Goal: Task Accomplishment & Management: Manage account settings

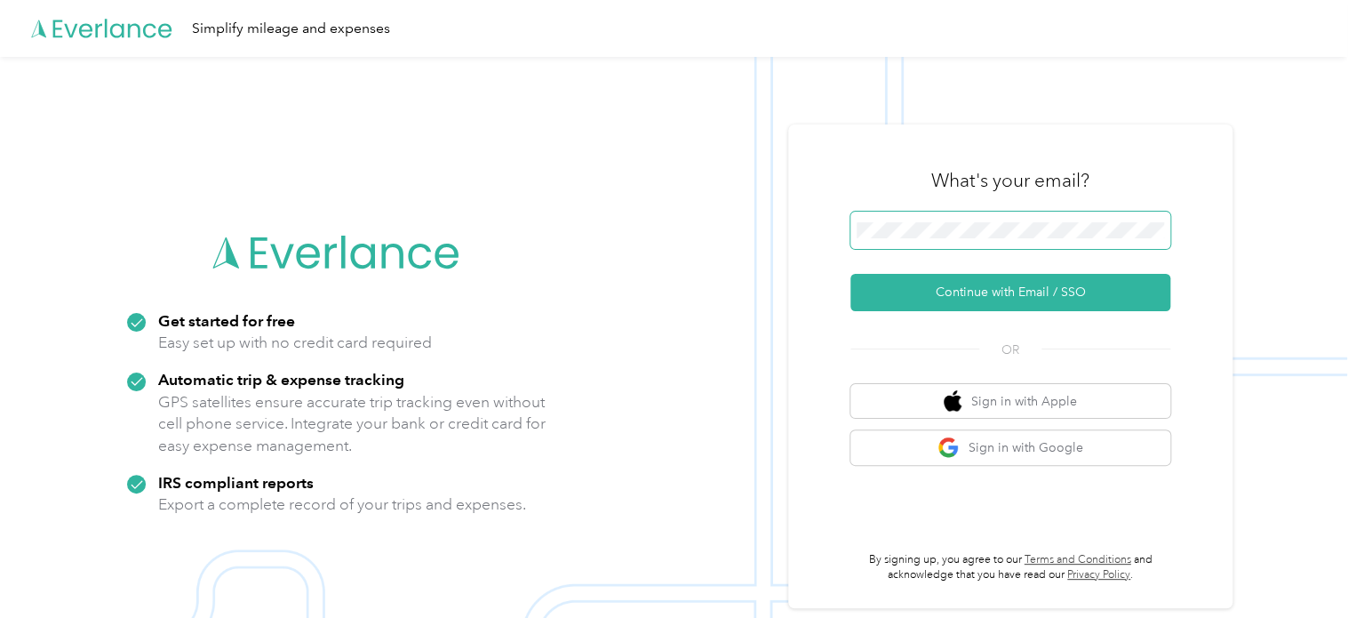
click at [1129, 215] on span at bounding box center [1010, 230] width 320 height 37
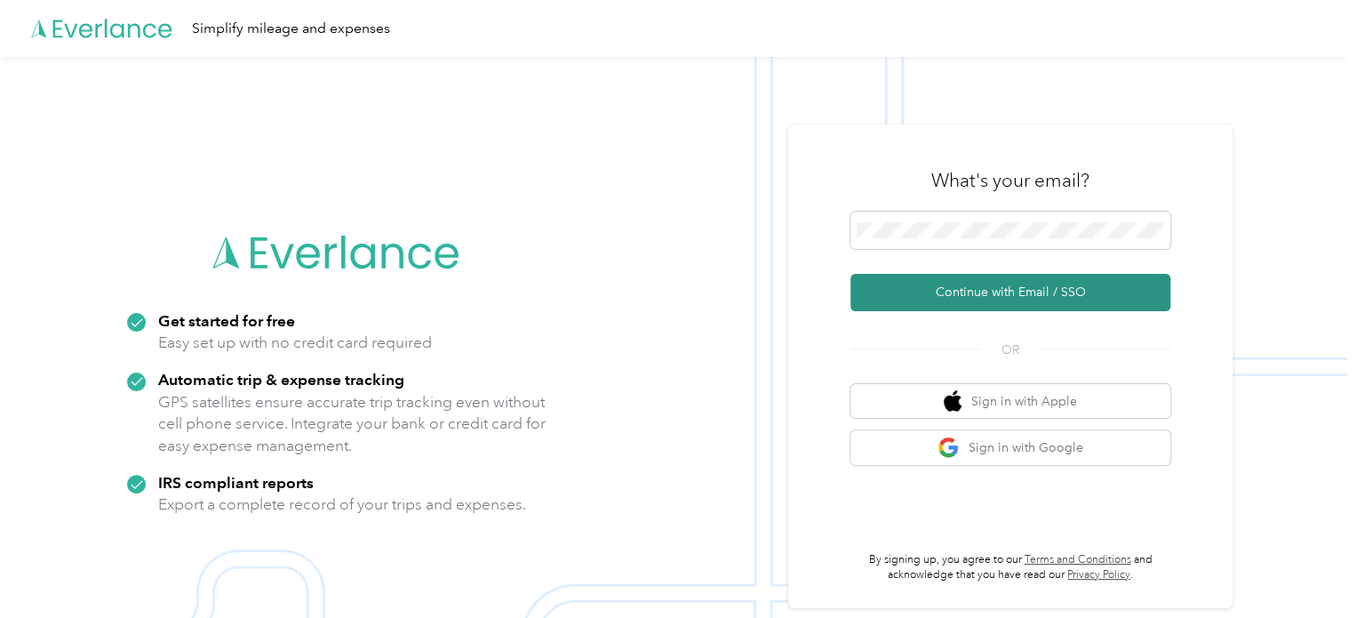
click at [1073, 290] on button "Continue with Email / SSO" at bounding box center [1010, 292] width 320 height 37
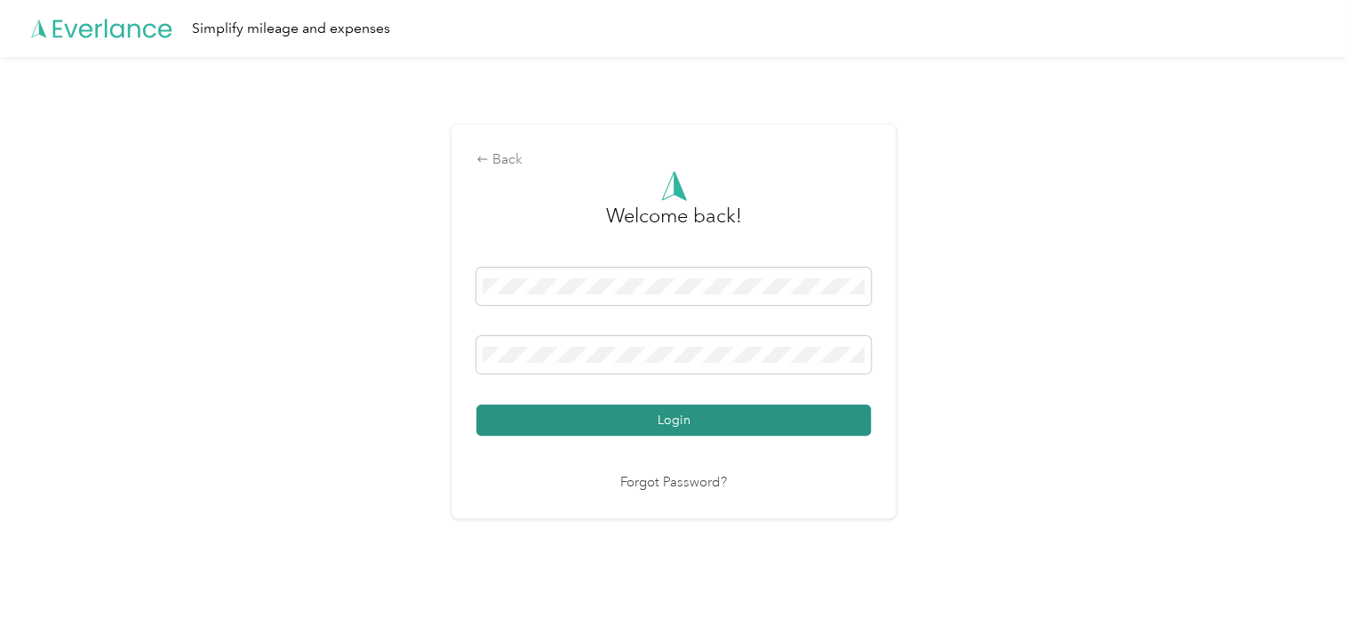
click at [775, 415] on button "Login" at bounding box center [673, 419] width 395 height 31
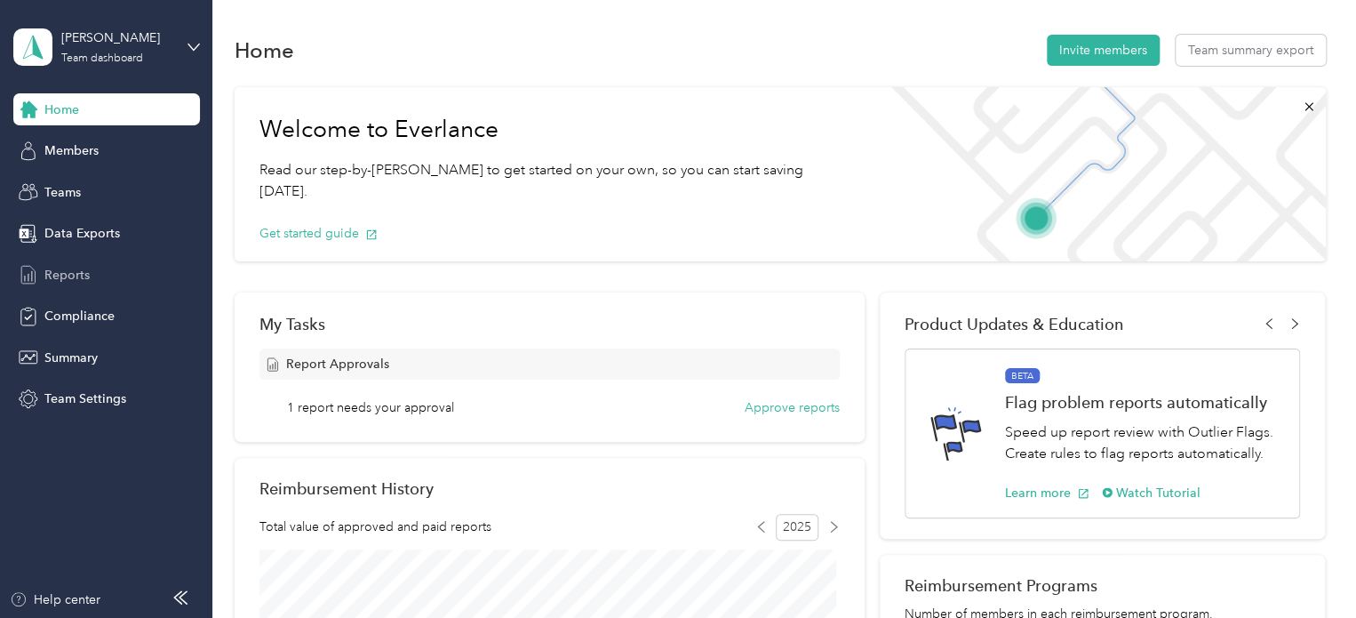
click at [68, 284] on div "Reports" at bounding box center [106, 275] width 187 height 32
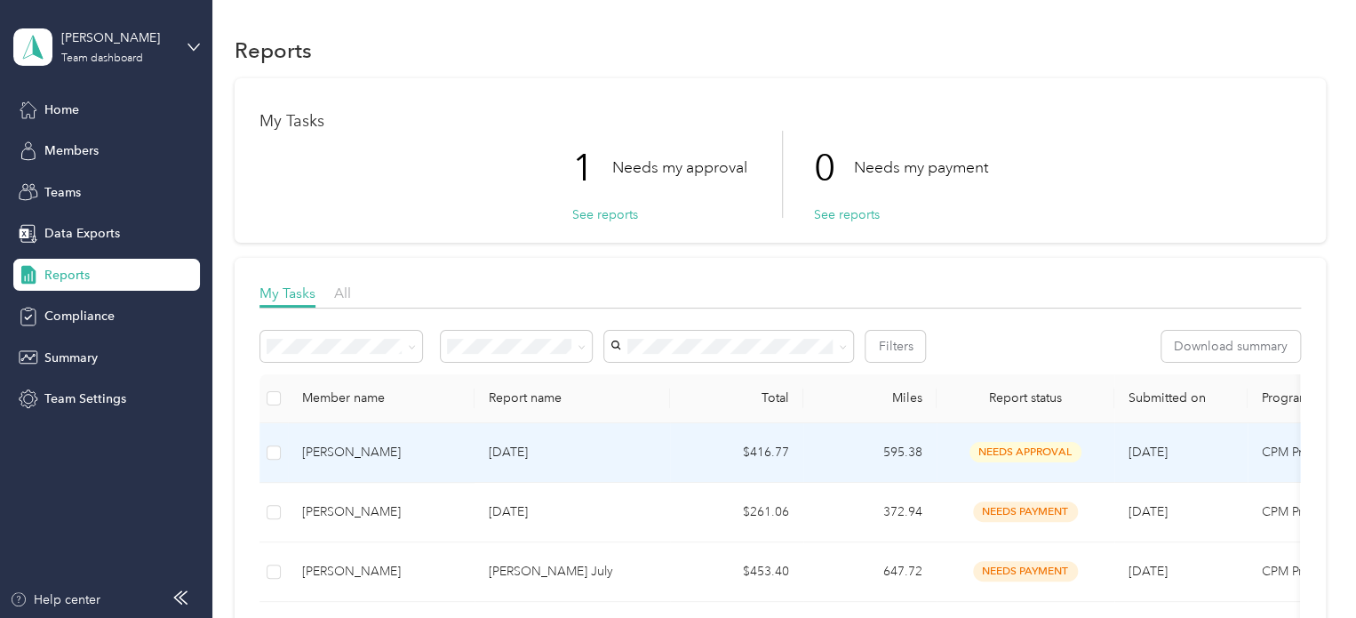
click at [383, 443] on div "[PERSON_NAME]" at bounding box center [381, 453] width 158 height 20
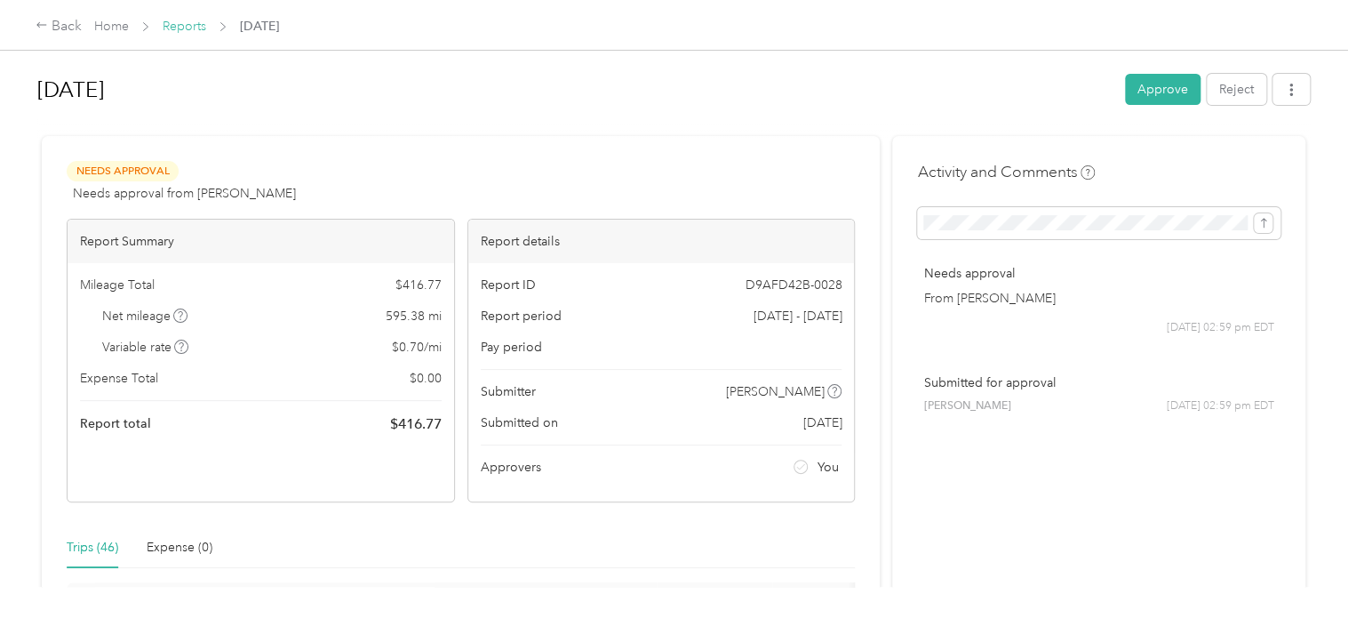
click at [171, 27] on link "Reports" at bounding box center [185, 26] width 44 height 15
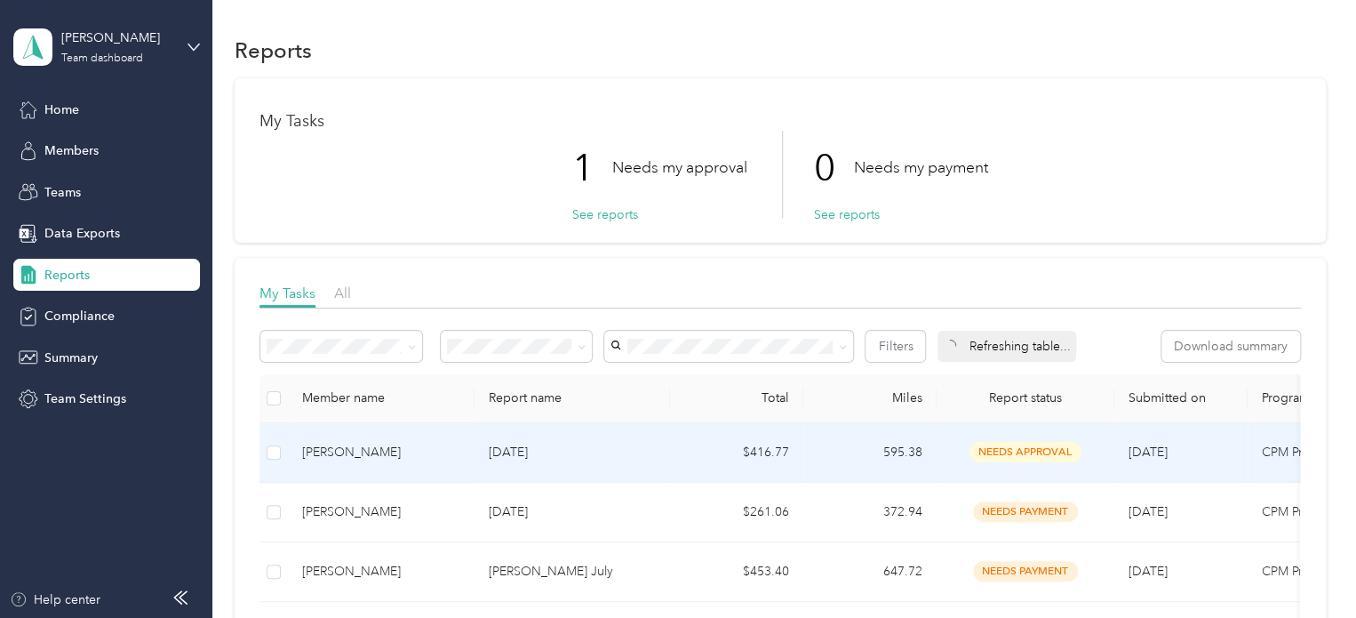
click at [380, 438] on td "[PERSON_NAME]" at bounding box center [381, 453] width 187 height 60
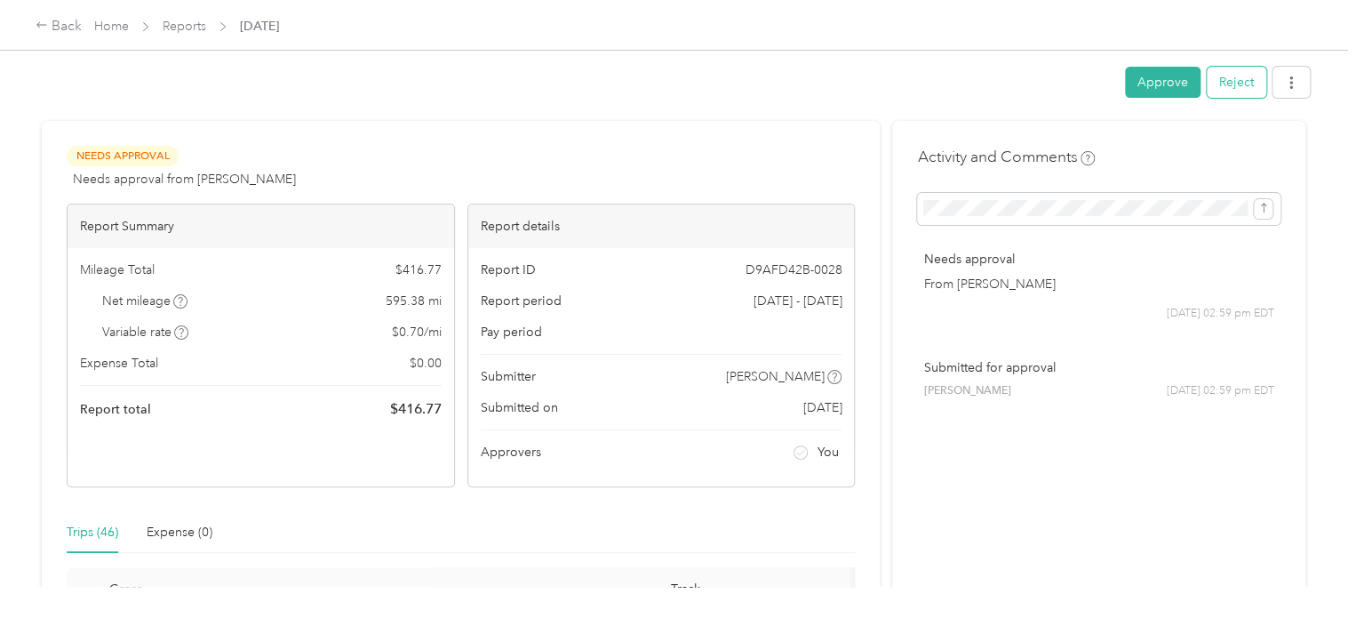
click at [1208, 84] on button "Reject" at bounding box center [1237, 82] width 60 height 31
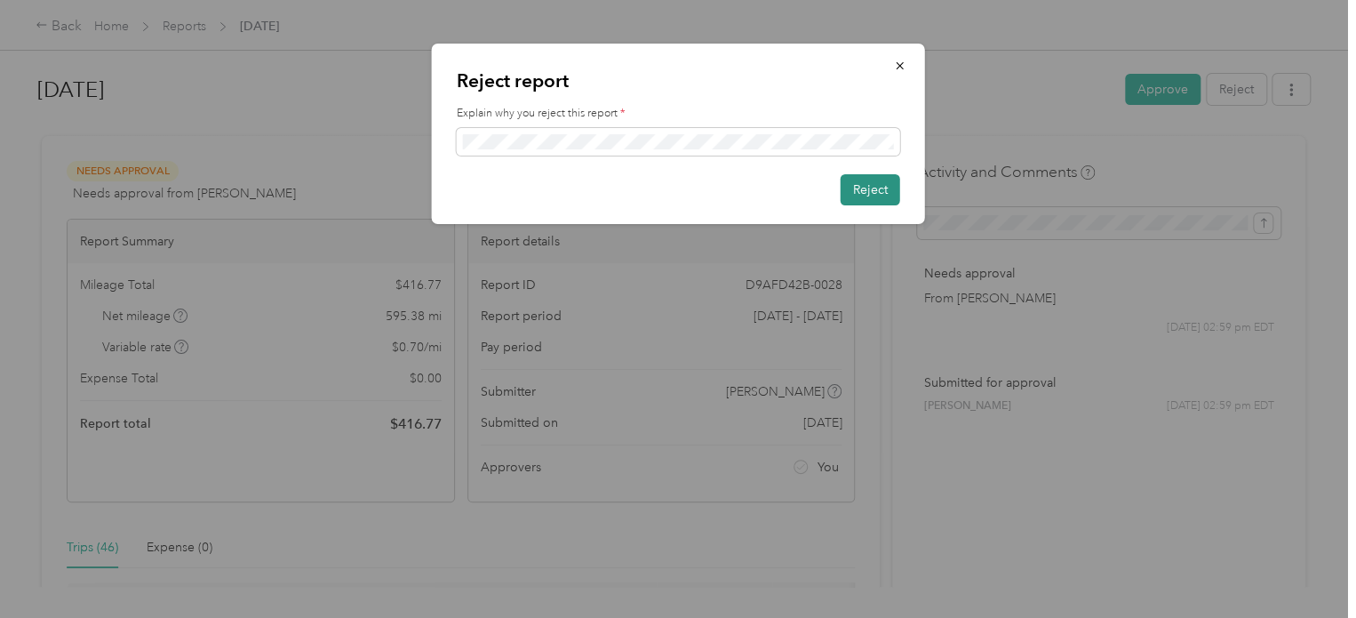
click at [891, 178] on button "Reject" at bounding box center [871, 189] width 60 height 31
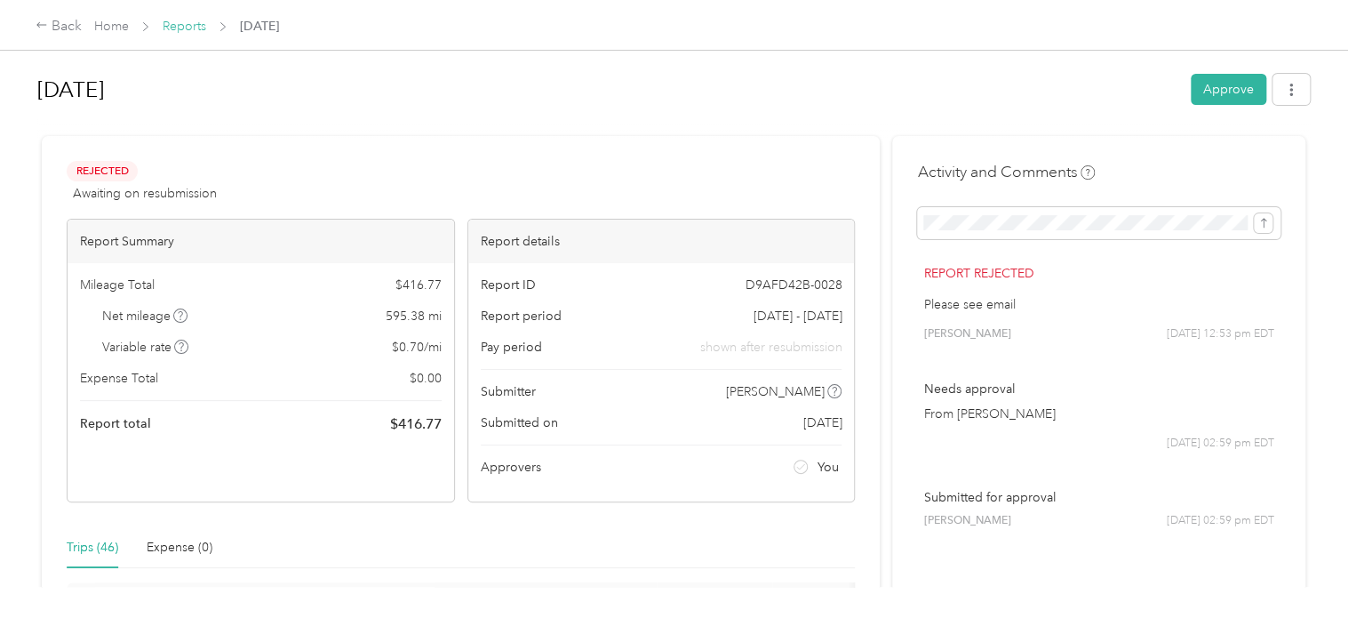
click at [193, 25] on link "Reports" at bounding box center [185, 26] width 44 height 15
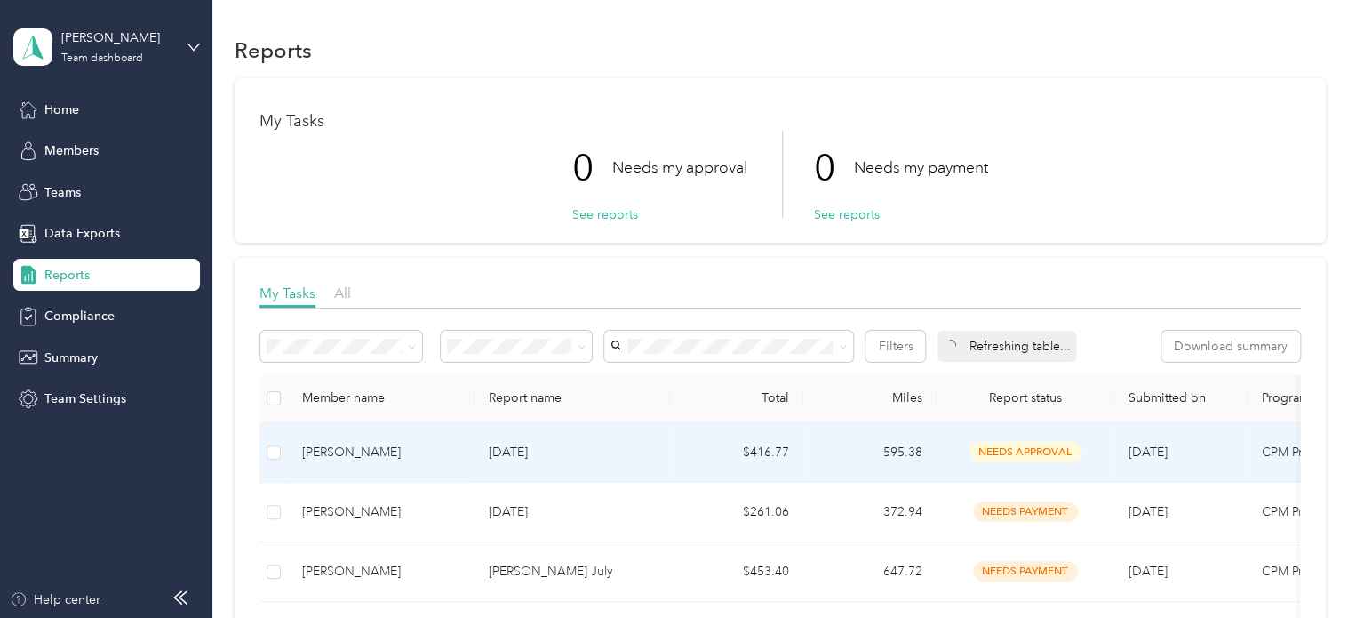
click at [352, 448] on div "[PERSON_NAME]" at bounding box center [381, 453] width 158 height 20
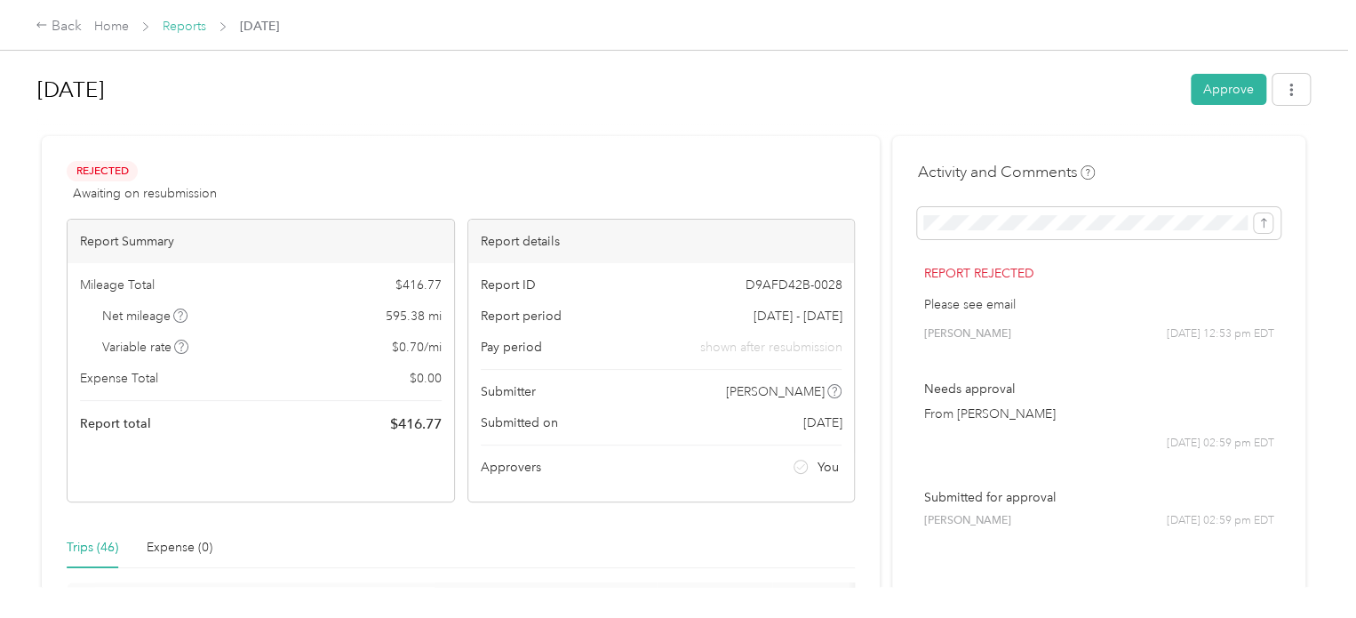
click at [163, 29] on link "Reports" at bounding box center [185, 26] width 44 height 15
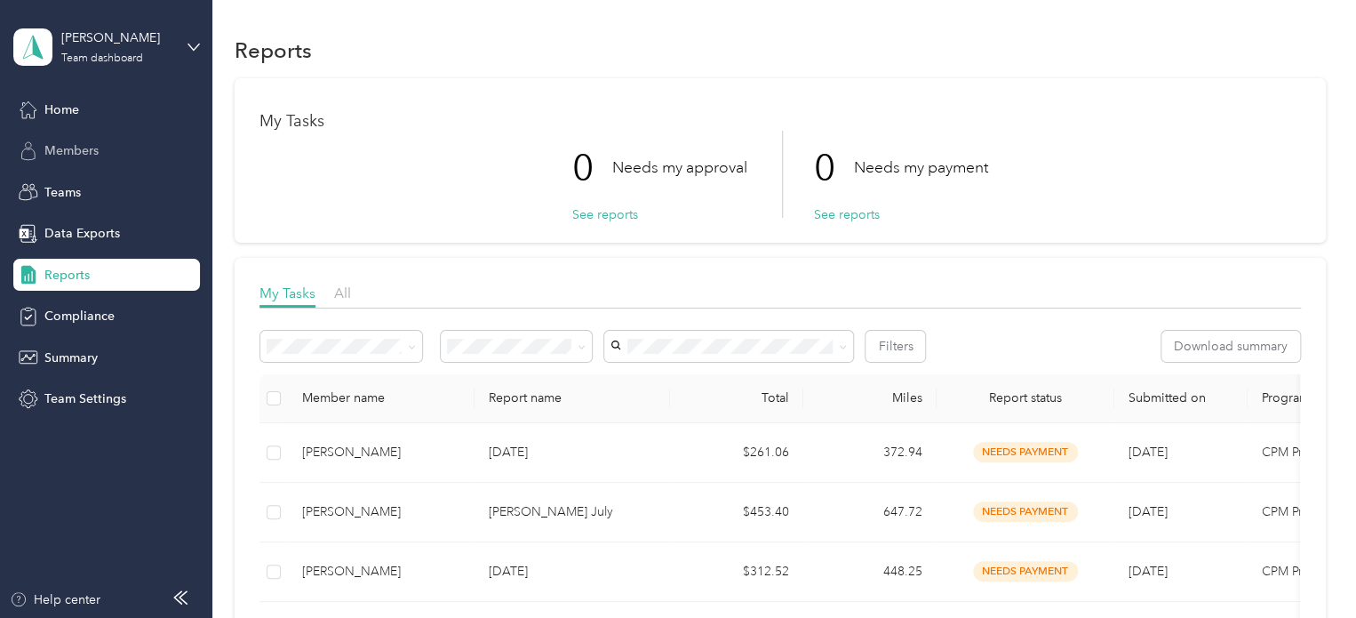
click at [74, 162] on div "Members" at bounding box center [106, 151] width 187 height 32
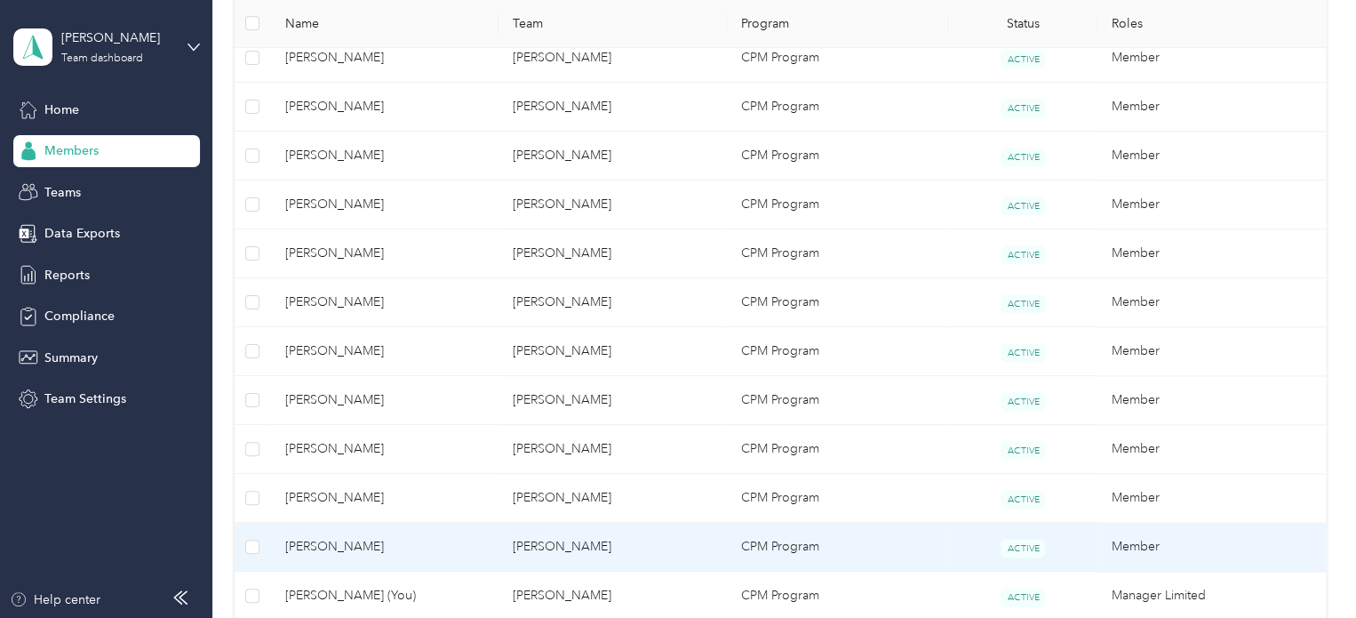
scroll to position [1059, 0]
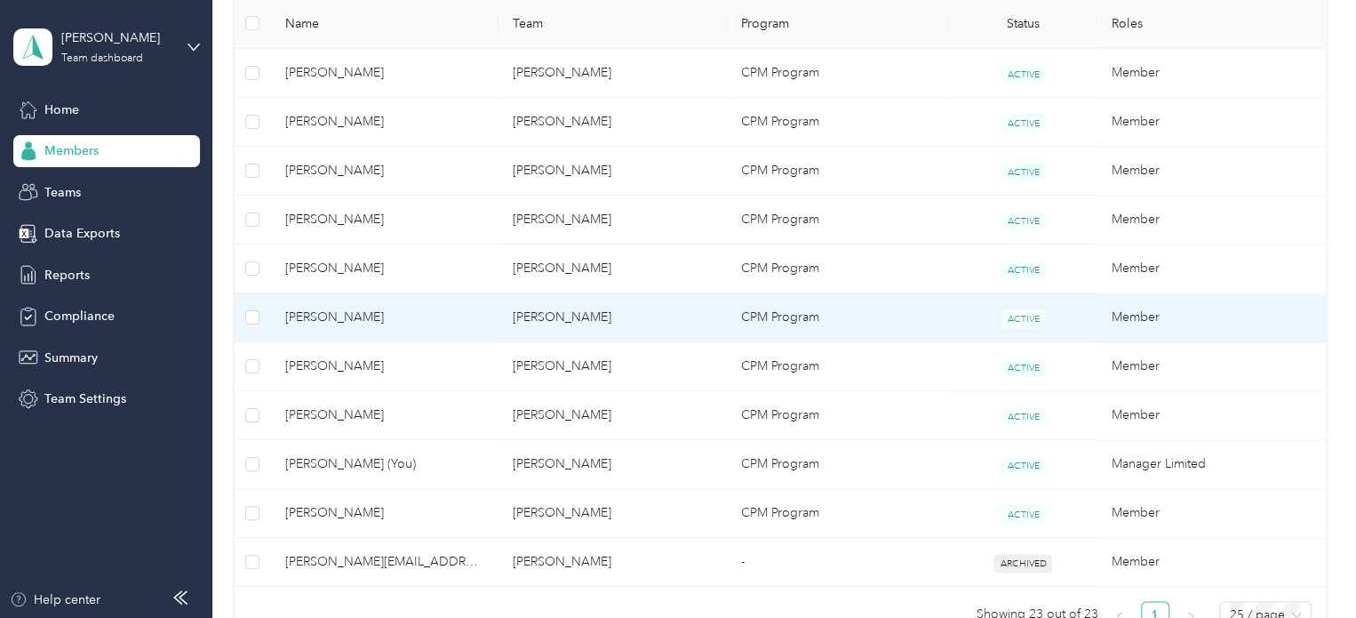
click at [302, 323] on span "[PERSON_NAME]" at bounding box center [385, 317] width 200 height 20
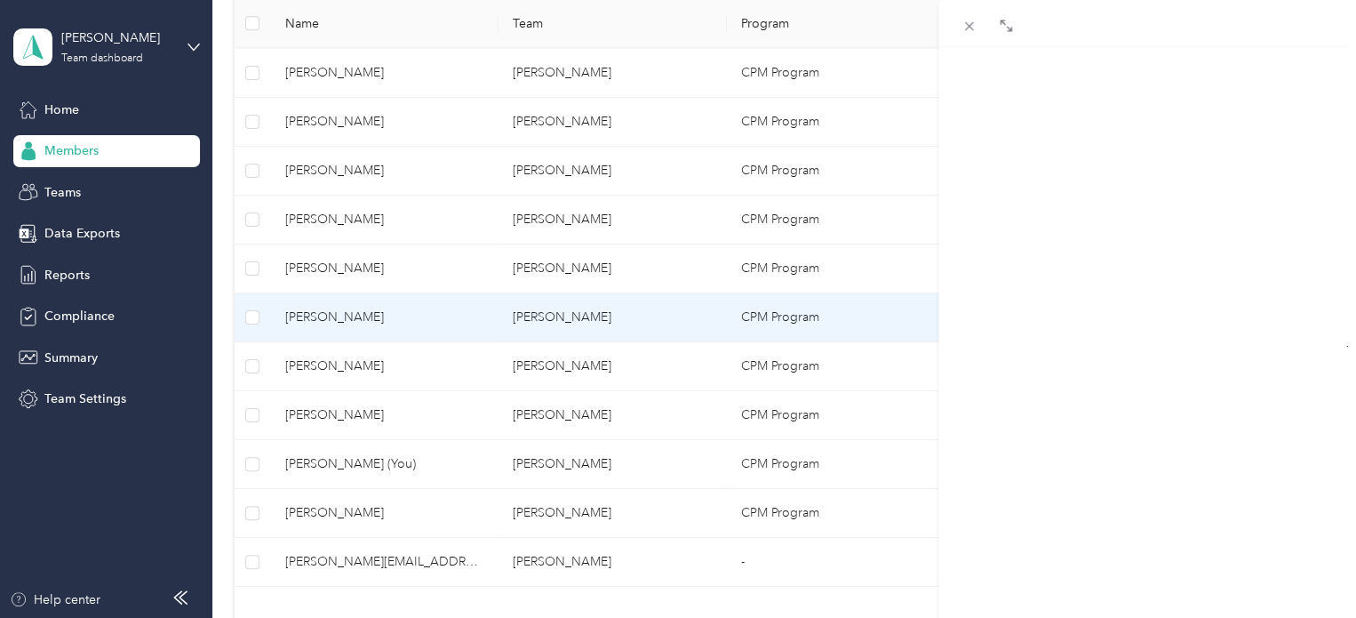
click at [302, 617] on div "Drag to resize Click to close Loading member data" at bounding box center [673, 618] width 1347 height 0
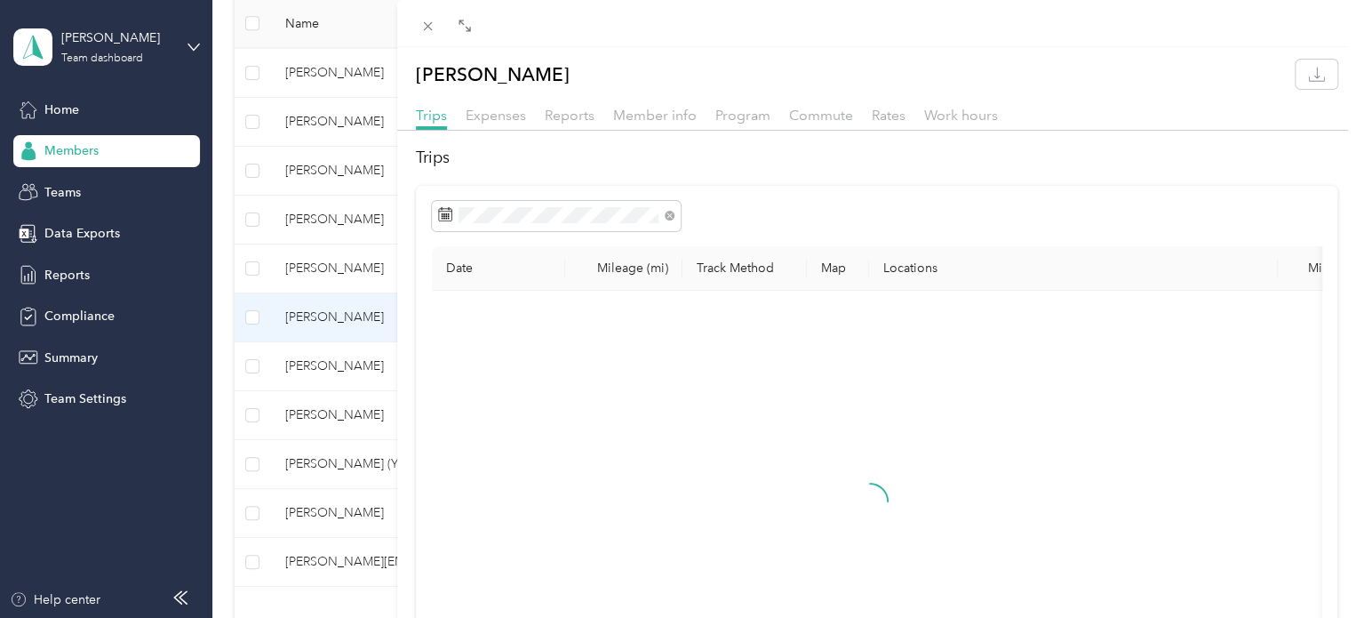
click at [819, 365] on div at bounding box center [870, 516] width 849 height 423
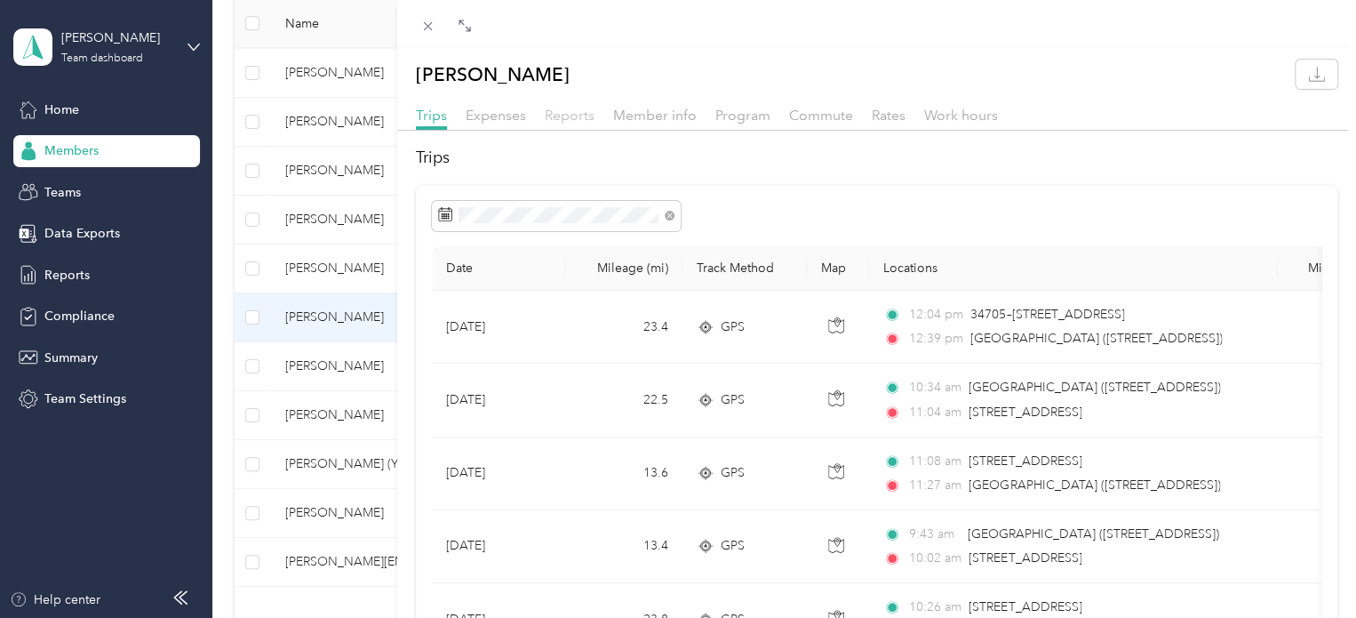
click at [549, 108] on span "Reports" at bounding box center [570, 115] width 50 height 17
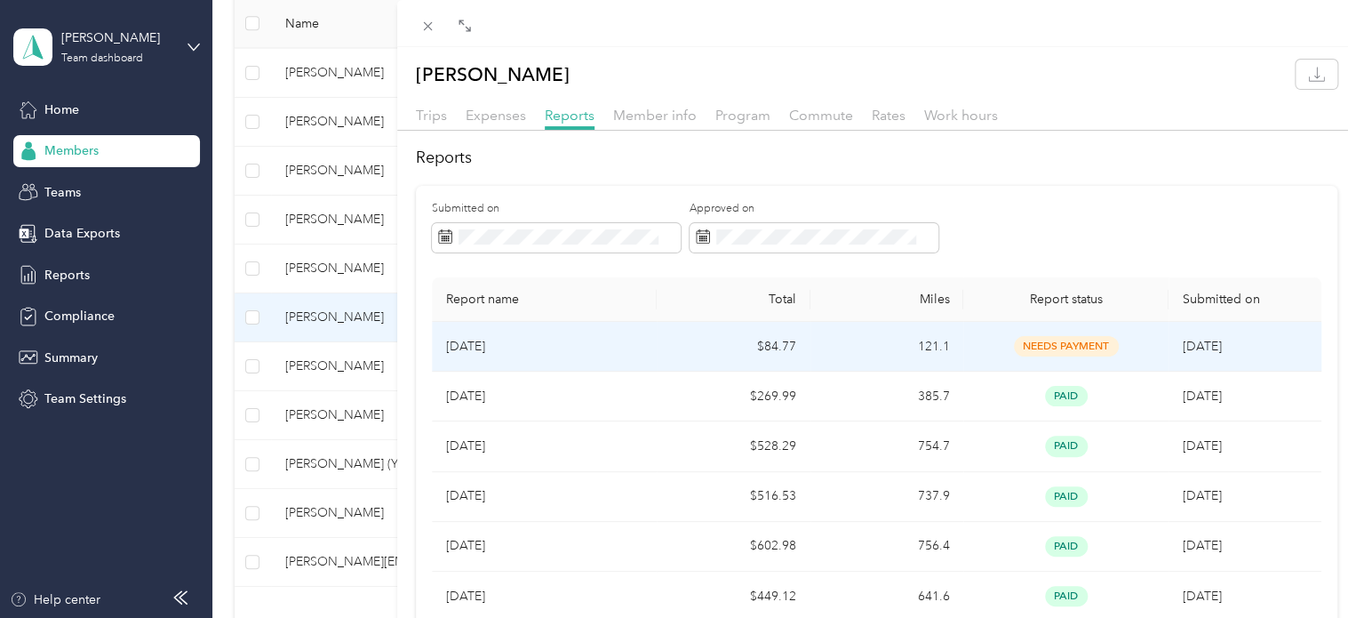
click at [1027, 339] on span "needs payment" at bounding box center [1066, 346] width 105 height 20
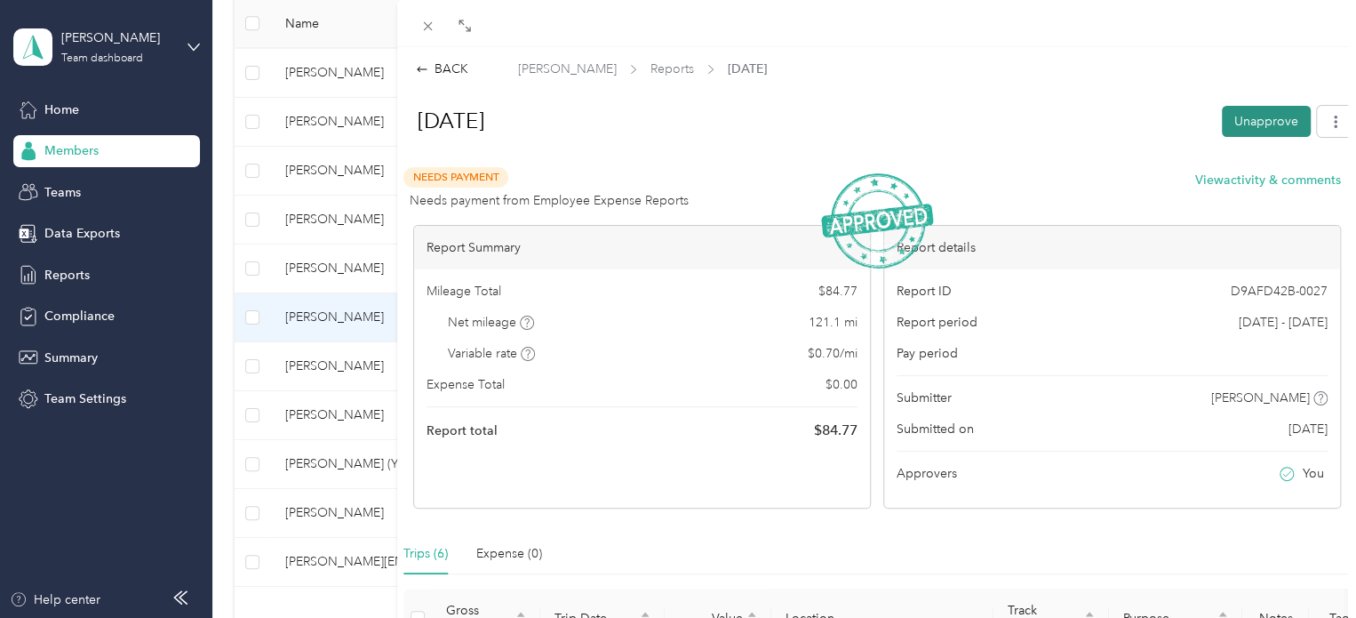
click at [1273, 116] on button "Unapprove" at bounding box center [1266, 121] width 89 height 31
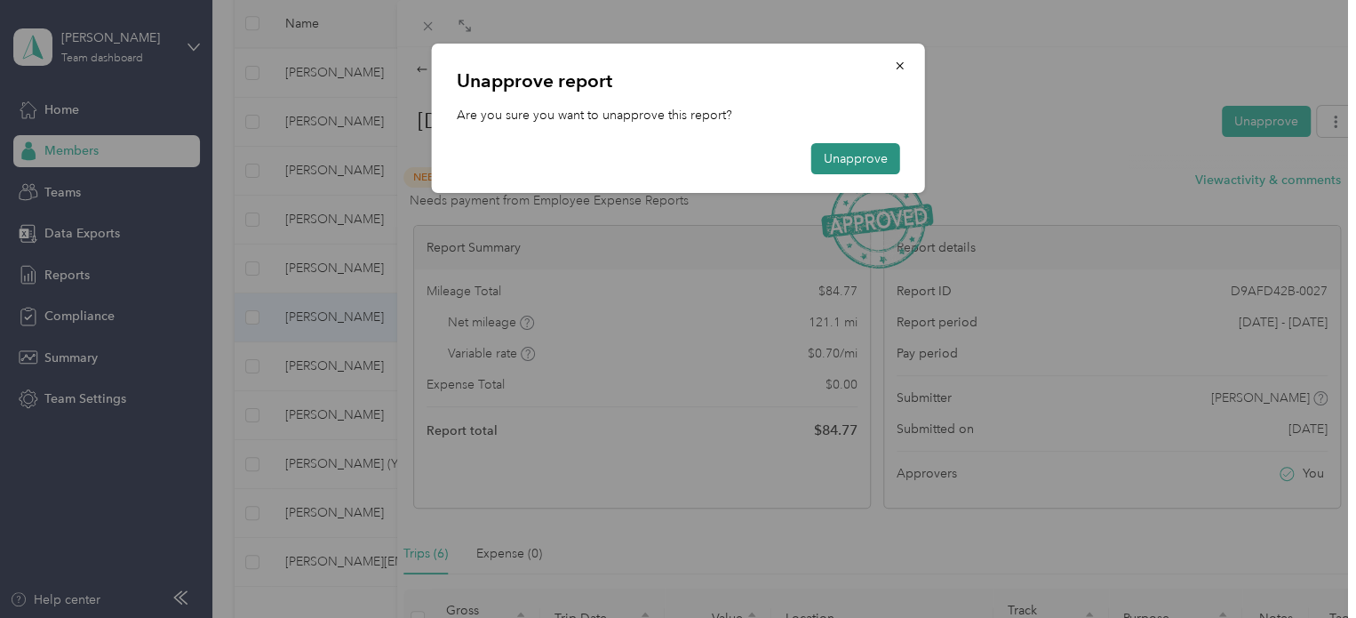
click at [855, 152] on button "Unapprove" at bounding box center [855, 158] width 89 height 31
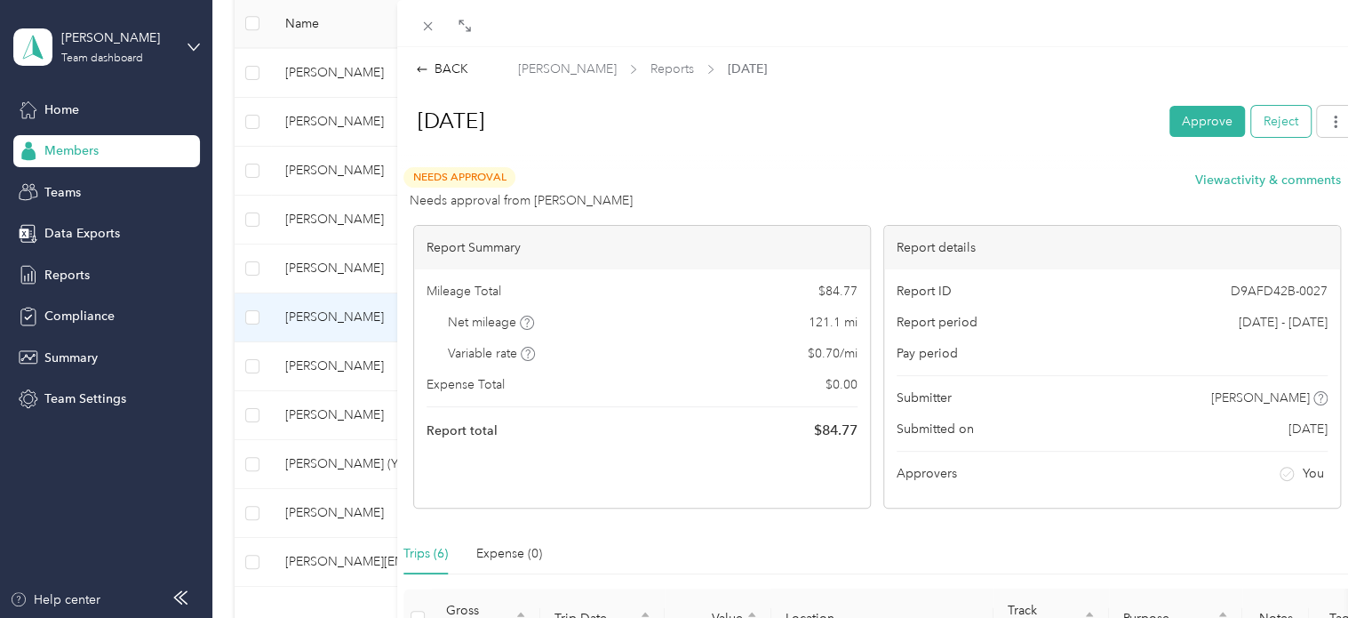
click at [1265, 125] on button "Reject" at bounding box center [1281, 121] width 60 height 31
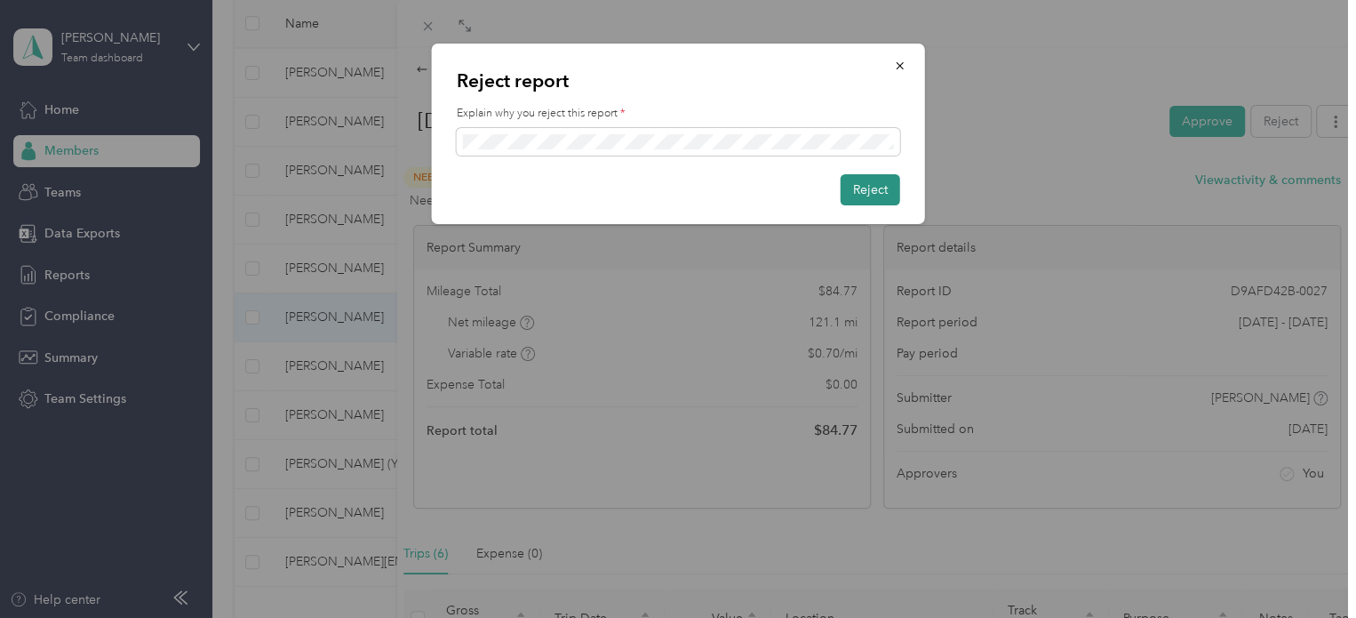
click at [860, 188] on button "Reject" at bounding box center [871, 189] width 60 height 31
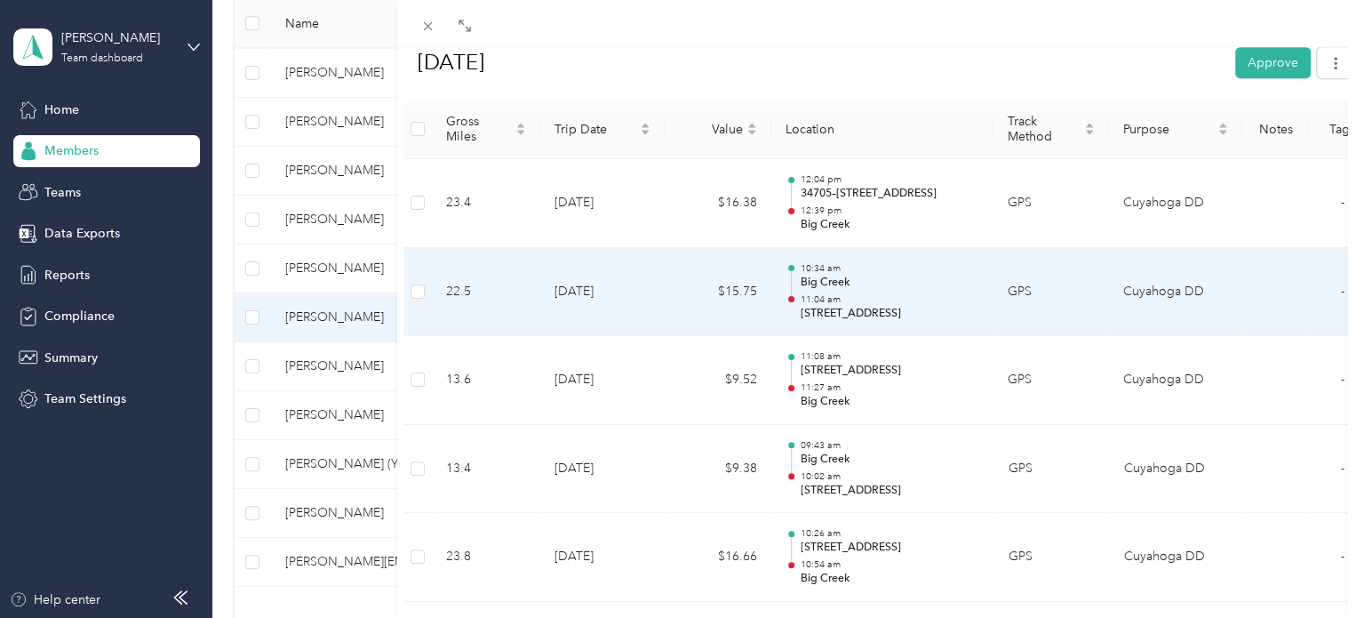
scroll to position [490, 0]
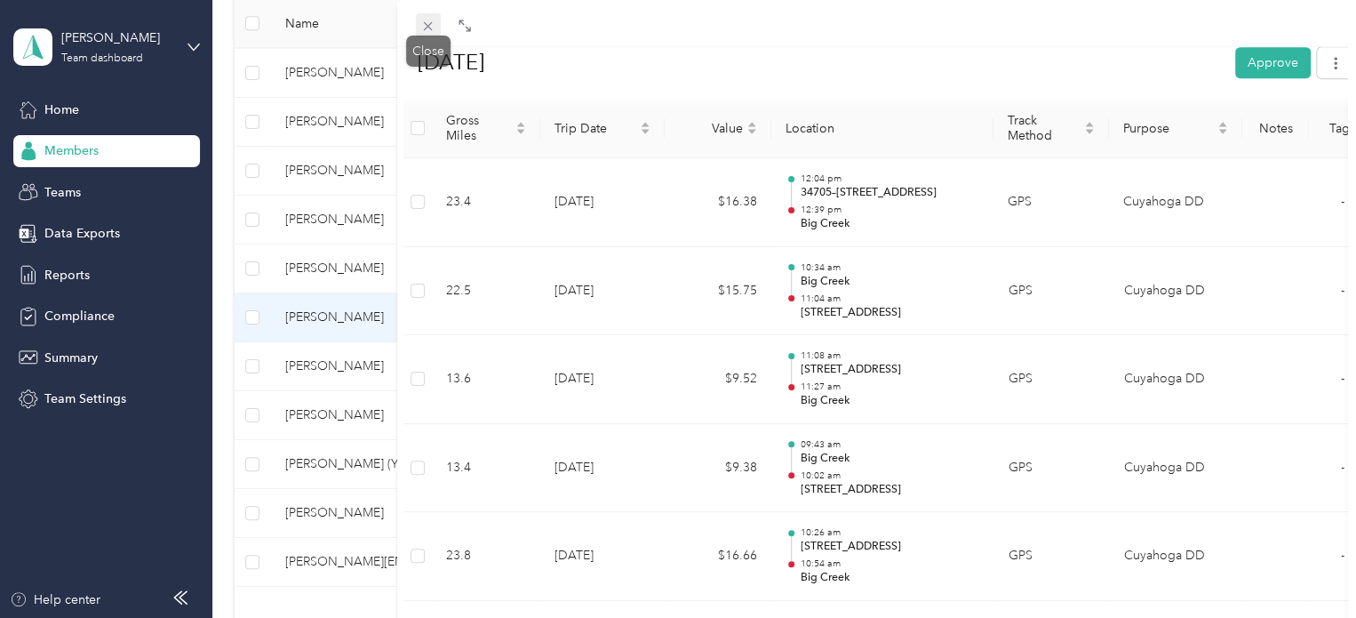
click at [427, 25] on icon at bounding box center [428, 26] width 9 height 9
